Goal: Communication & Community: Answer question/provide support

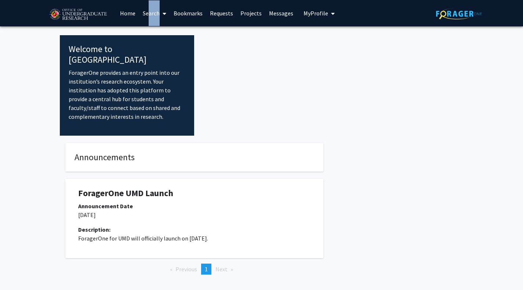
drag, startPoint x: 146, startPoint y: 10, endPoint x: 156, endPoint y: 14, distance: 11.2
click at [156, 14] on link "Search" at bounding box center [154, 13] width 31 height 26
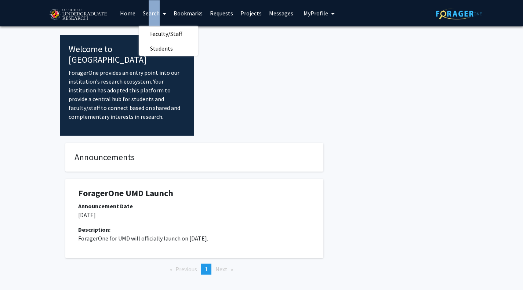
click at [156, 14] on link "Search" at bounding box center [154, 13] width 31 height 26
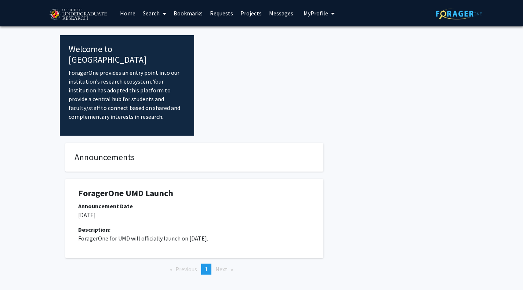
click at [151, 17] on link "Search" at bounding box center [154, 13] width 31 height 26
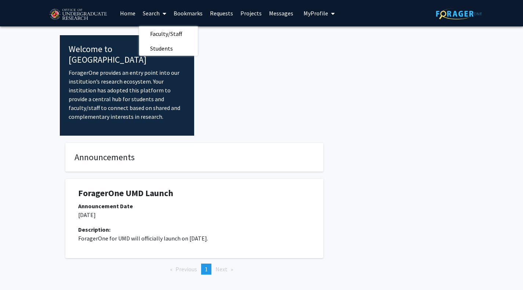
click at [186, 14] on link "Bookmarks" at bounding box center [188, 13] width 36 height 26
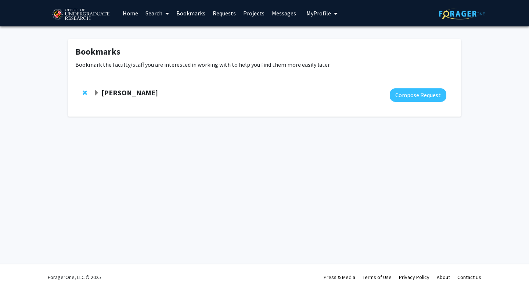
click at [121, 94] on strong "[PERSON_NAME]" at bounding box center [129, 92] width 57 height 9
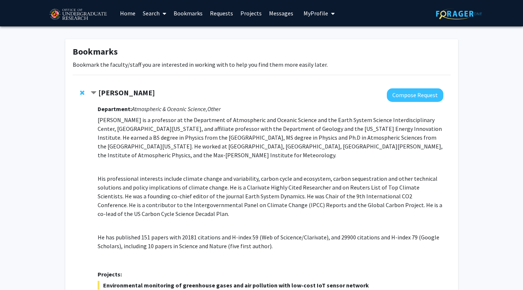
click at [316, 13] on span "My Profile" at bounding box center [316, 13] width 25 height 7
click at [247, 12] on link "Projects" at bounding box center [251, 13] width 29 height 26
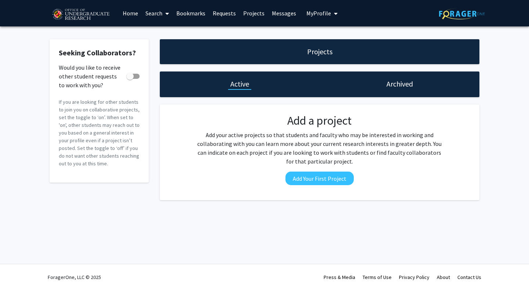
click at [228, 13] on link "Requests" at bounding box center [224, 13] width 30 height 26
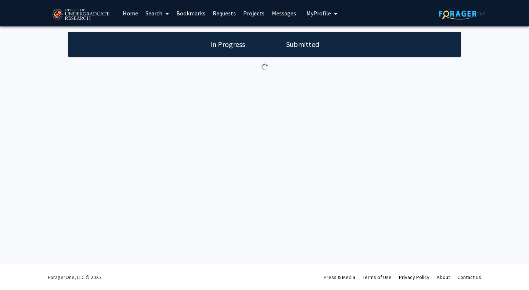
click at [302, 41] on h1 "Submitted" at bounding box center [302, 44] width 37 height 10
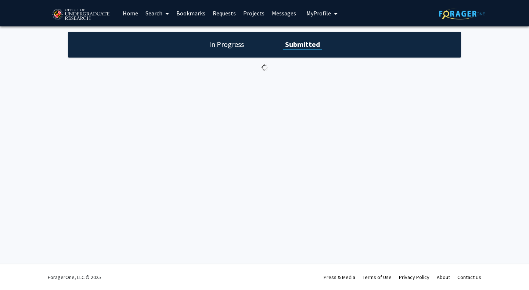
click at [283, 12] on link "Messages" at bounding box center [284, 13] width 32 height 26
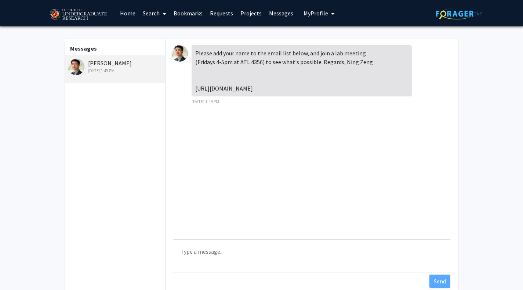
click at [314, 249] on textarea "Type a message" at bounding box center [312, 256] width 278 height 33
type textarea "I"
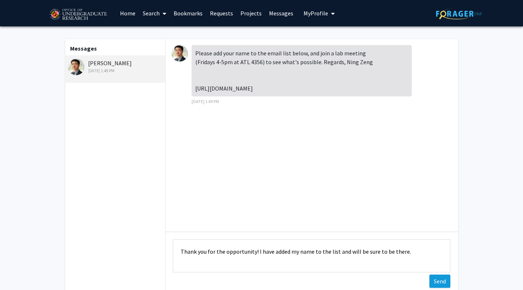
type textarea "Thank you for the opportunity! I have added my name to the list and will be sur…"
click at [439, 279] on button "Send" at bounding box center [439, 281] width 21 height 13
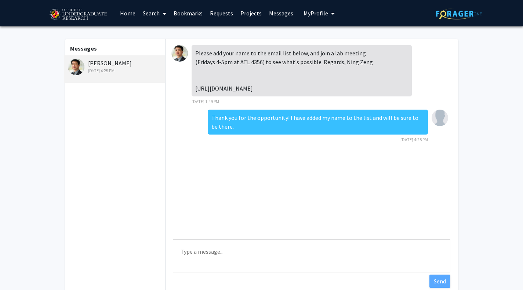
click at [224, 97] on div "Please add your name to the email list below, and join a lab meeting (Fridays 4…" at bounding box center [302, 70] width 220 height 51
copy div "[URL][DOMAIN_NAME]"
